Goal: Information Seeking & Learning: Check status

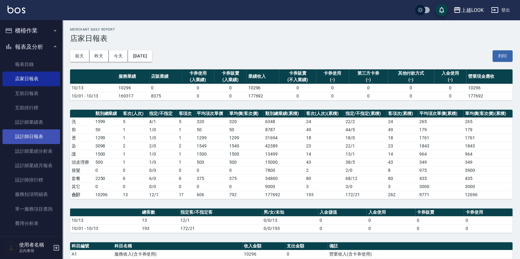
click at [28, 136] on link "設計師日報表" at bounding box center [32, 137] width 58 height 14
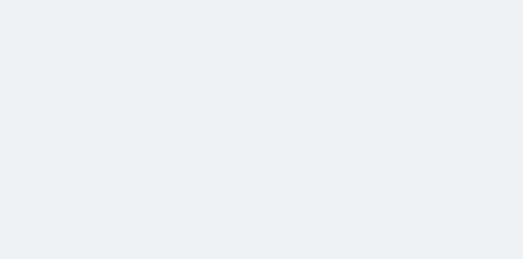
click at [155, 0] on html at bounding box center [261, 0] width 523 height 0
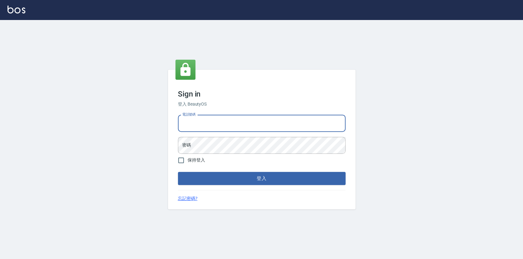
type input "0423178168"
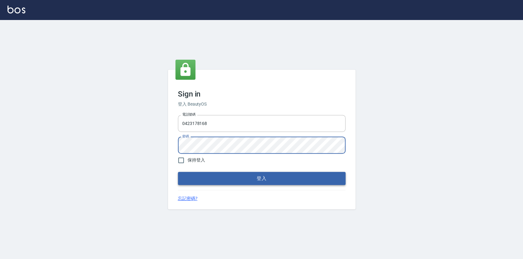
click at [229, 179] on button "登入" at bounding box center [262, 178] width 168 height 13
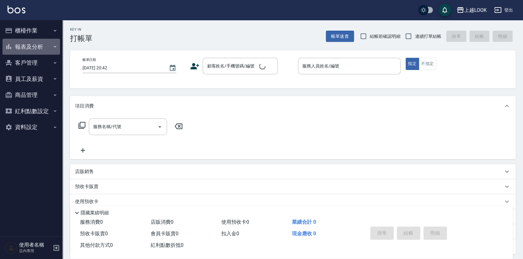
click at [30, 50] on button "報表及分析" at bounding box center [32, 47] width 58 height 16
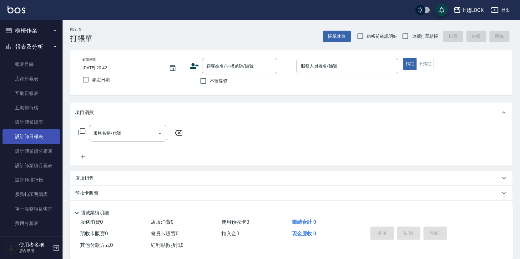
click at [31, 140] on link "設計師日報表" at bounding box center [32, 137] width 58 height 14
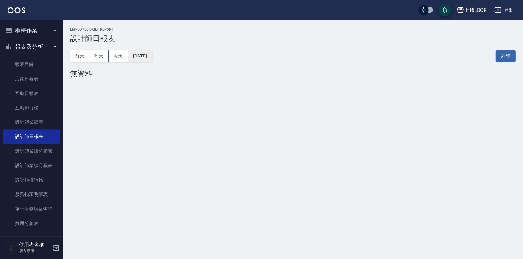
click at [141, 58] on button "[DATE]" at bounding box center [140, 56] width 24 height 12
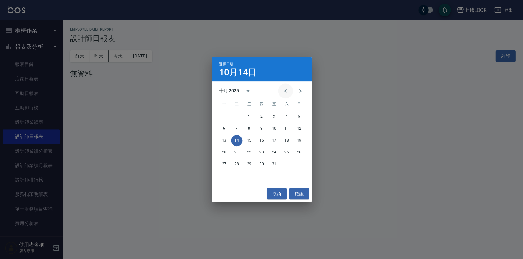
click at [288, 95] on button "Previous month" at bounding box center [285, 91] width 15 height 15
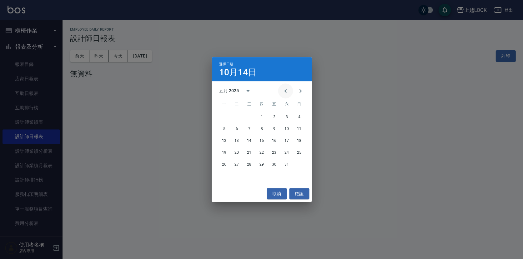
click at [288, 95] on button "Previous month" at bounding box center [285, 91] width 15 height 15
click at [258, 153] on button "20" at bounding box center [261, 152] width 11 height 11
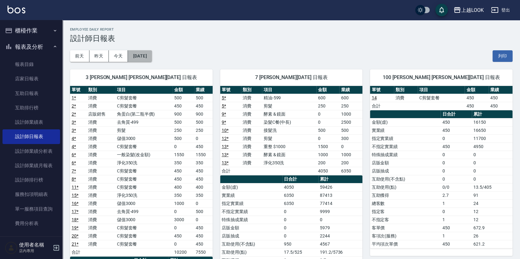
click at [135, 54] on button "[DATE]" at bounding box center [140, 56] width 24 height 12
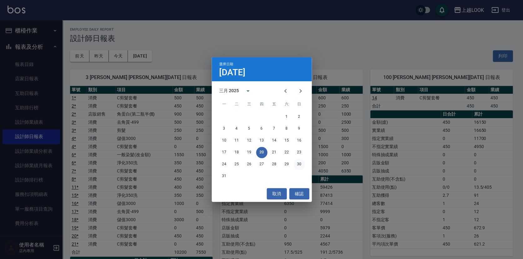
click at [297, 164] on button "30" at bounding box center [299, 164] width 11 height 11
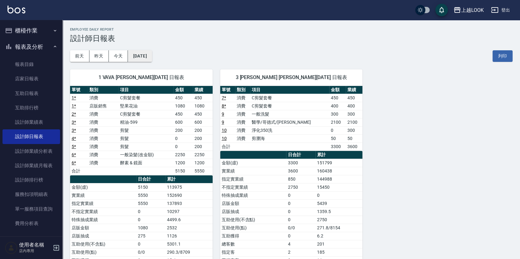
click at [147, 54] on button "[DATE]" at bounding box center [140, 56] width 24 height 12
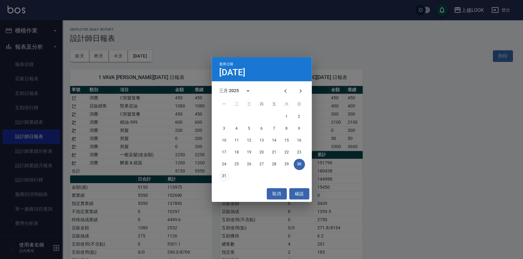
click at [222, 176] on button "31" at bounding box center [224, 176] width 11 height 11
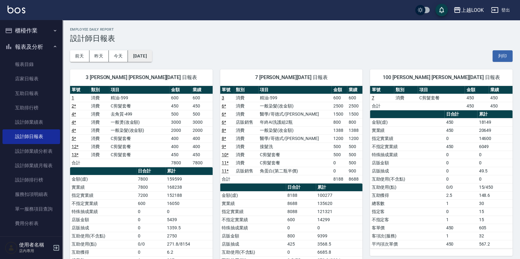
click at [152, 54] on button "[DATE]" at bounding box center [140, 56] width 24 height 12
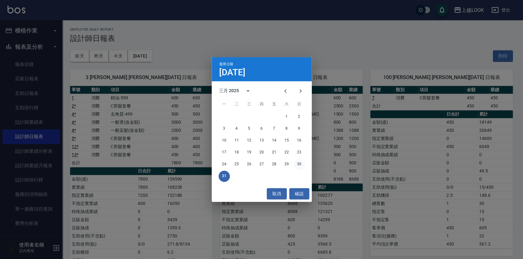
click at [298, 165] on button "30" at bounding box center [299, 164] width 11 height 11
